Goal: Information Seeking & Learning: Learn about a topic

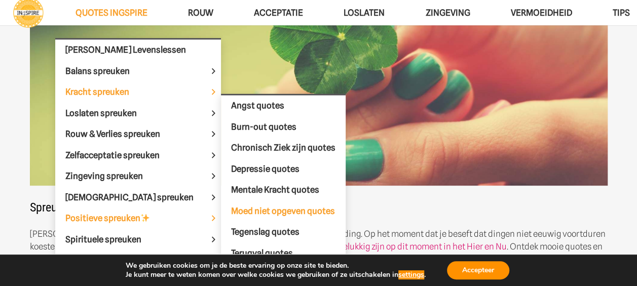
scroll to position [203, 0]
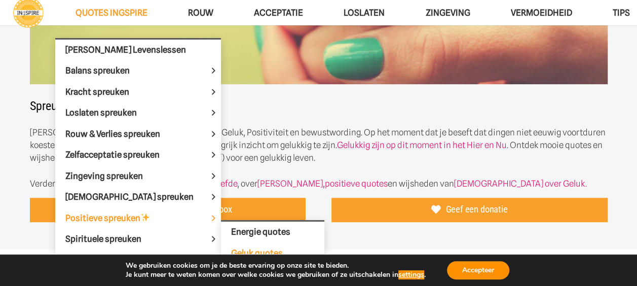
click at [121, 216] on span "Positieve spreuken" at bounding box center [116, 218] width 102 height 10
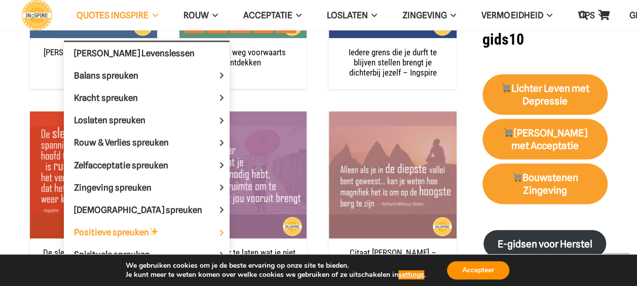
scroll to position [962, 0]
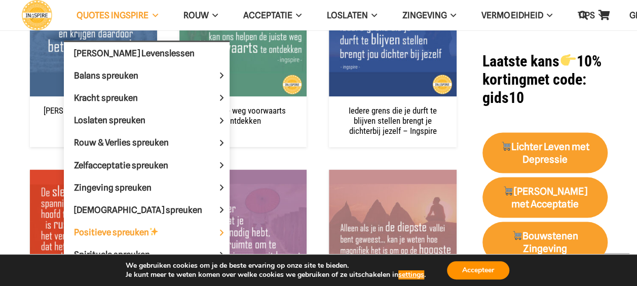
click at [154, 12] on span "QUOTES INGSPIRE Menu" at bounding box center [152, 15] width 9 height 25
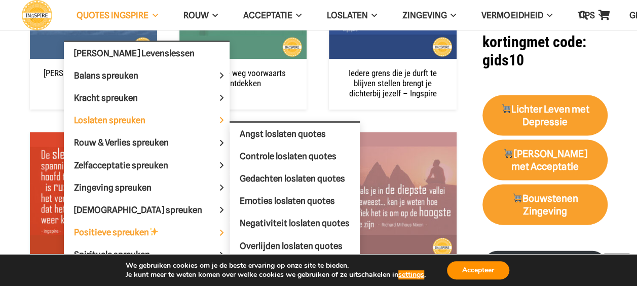
scroll to position [1064, 0]
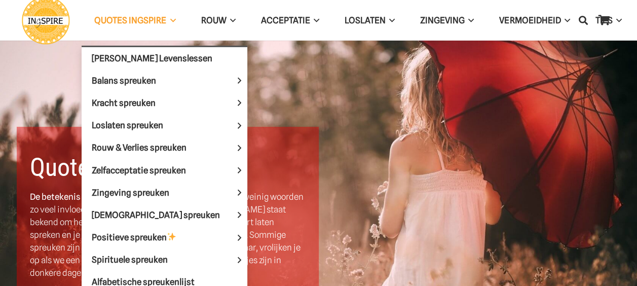
click at [153, 17] on span "QUOTES INGSPIRE" at bounding box center [130, 20] width 72 height 10
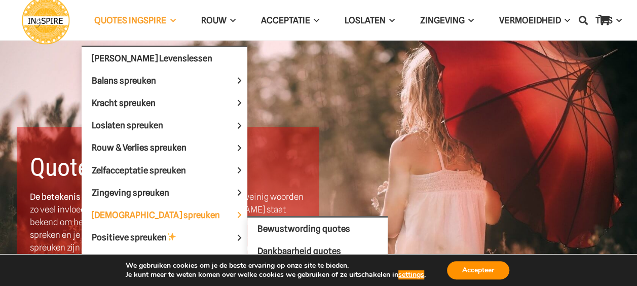
click at [143, 209] on span "[DEMOGRAPHIC_DATA] spreuken" at bounding box center [164, 214] width 145 height 10
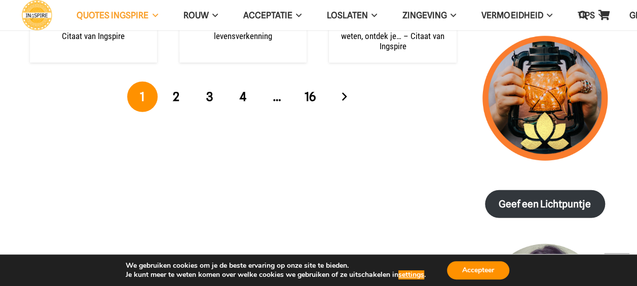
scroll to position [1266, 0]
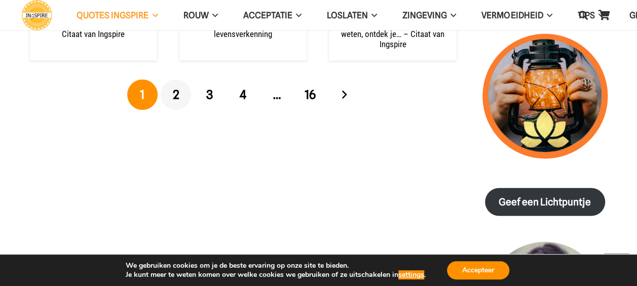
click at [176, 91] on span "2" at bounding box center [176, 94] width 7 height 15
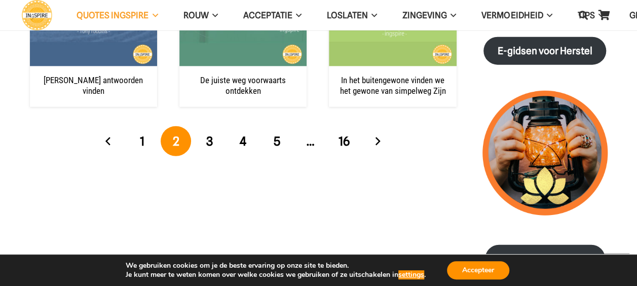
scroll to position [1215, 0]
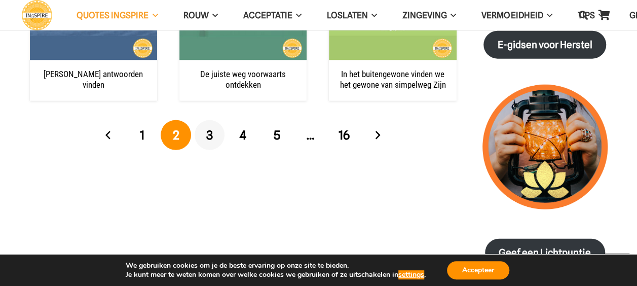
click at [203, 136] on link "3" at bounding box center [209, 135] width 30 height 30
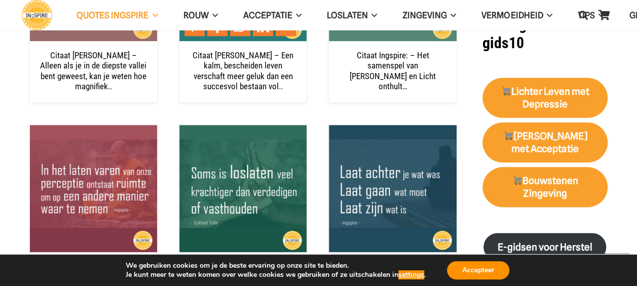
scroll to position [1064, 0]
